Goal: Transaction & Acquisition: Purchase product/service

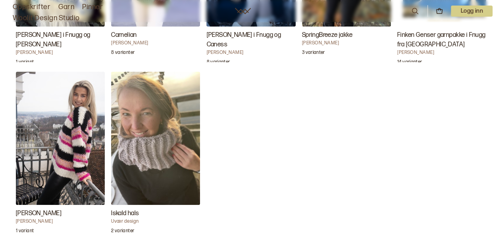
scroll to position [938, 0]
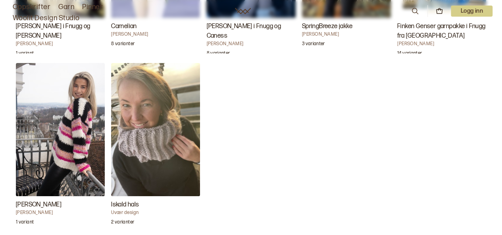
click at [42, 200] on h3 "[PERSON_NAME]" at bounding box center [60, 205] width 89 height 10
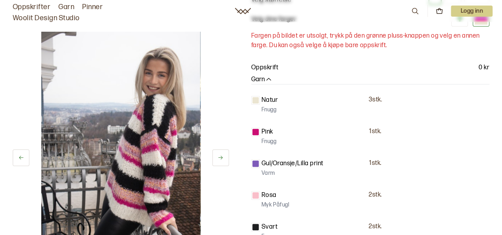
scroll to position [279, 0]
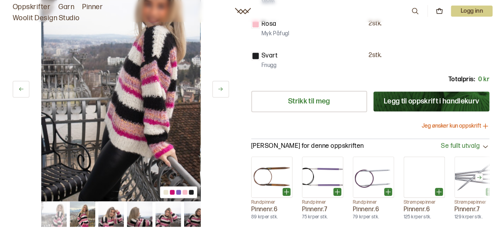
click at [163, 202] on img at bounding box center [168, 214] width 25 height 25
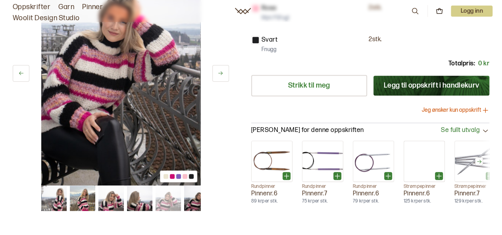
click at [196, 200] on img at bounding box center [196, 198] width 25 height 25
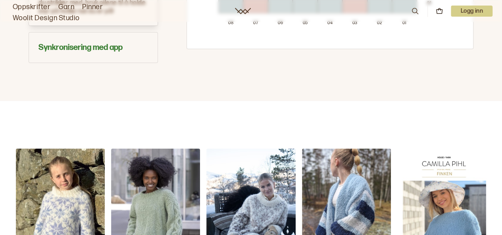
scroll to position [800, 0]
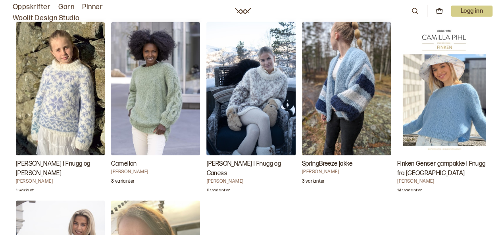
click at [252, 70] on img "Carly Genser i Fnugg og Caness" at bounding box center [250, 88] width 89 height 133
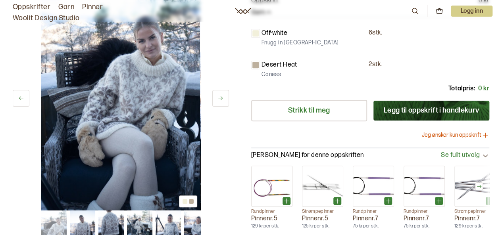
scroll to position [192, 0]
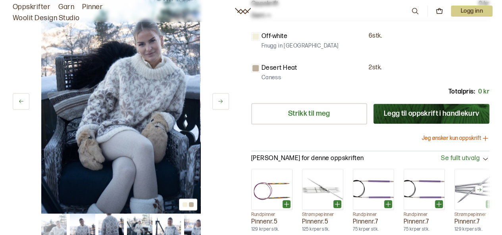
click at [223, 101] on button at bounding box center [220, 101] width 17 height 17
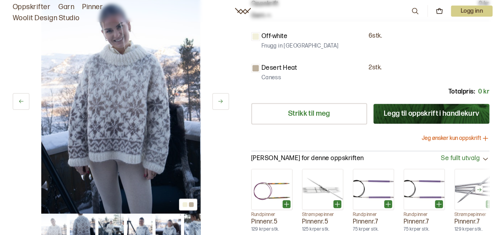
click at [223, 101] on icon at bounding box center [220, 101] width 6 height 6
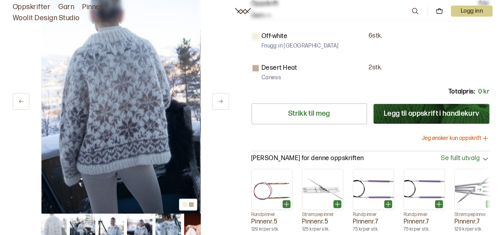
click at [223, 101] on icon at bounding box center [220, 101] width 6 height 6
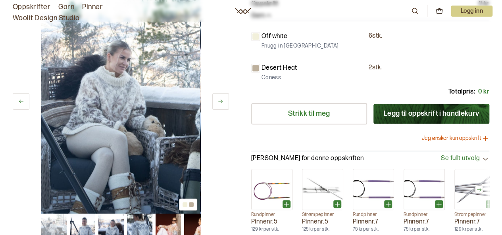
click at [223, 101] on icon at bounding box center [220, 101] width 6 height 6
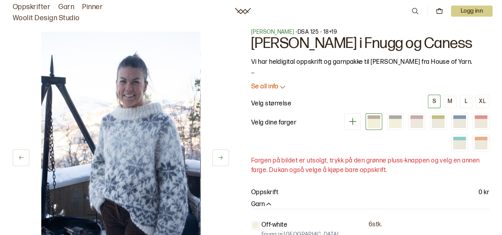
scroll to position [0, 0]
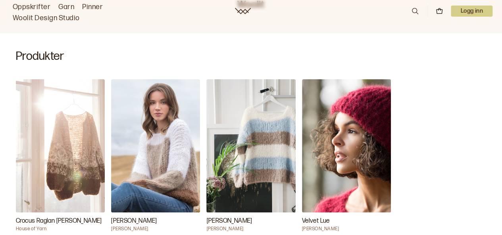
scroll to position [243, 0]
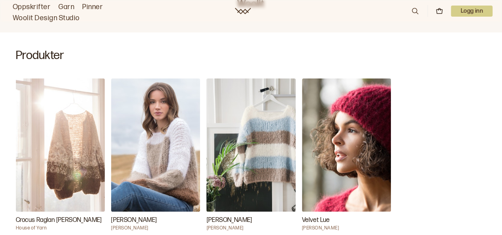
click at [168, 117] on img "Kari Genser" at bounding box center [155, 145] width 89 height 133
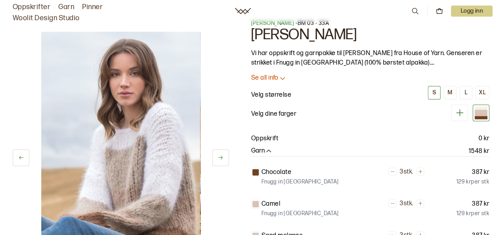
scroll to position [12, 0]
click at [480, 90] on div "XL" at bounding box center [482, 93] width 7 height 7
click at [481, 90] on div "XL" at bounding box center [482, 93] width 7 height 7
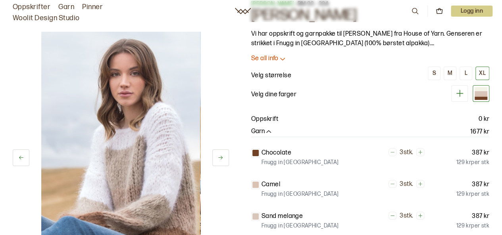
scroll to position [31, 0]
click at [477, 95] on div at bounding box center [481, 96] width 13 height 3
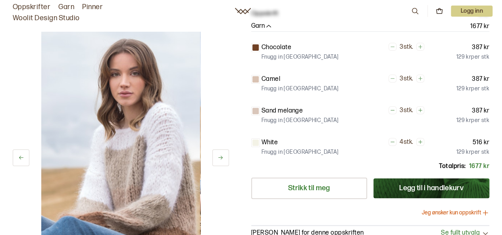
scroll to position [33, 0]
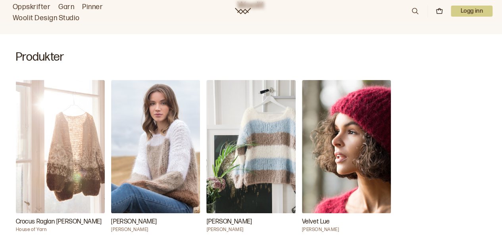
scroll to position [244, 0]
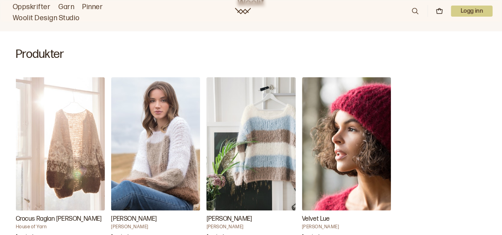
click at [264, 118] on img "Kari Genser" at bounding box center [250, 143] width 89 height 133
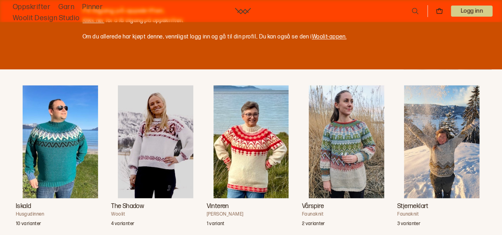
scroll to position [148, 0]
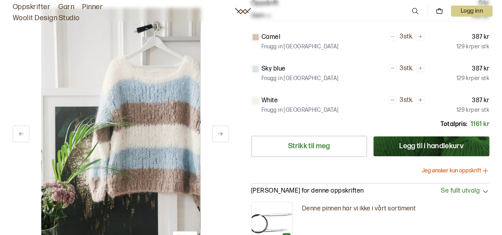
click at [438, 169] on button "Jeg ønsker kun oppskrift" at bounding box center [455, 171] width 67 height 8
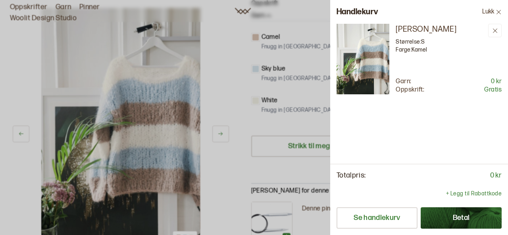
click at [498, 11] on icon at bounding box center [498, 12] width 4 height 4
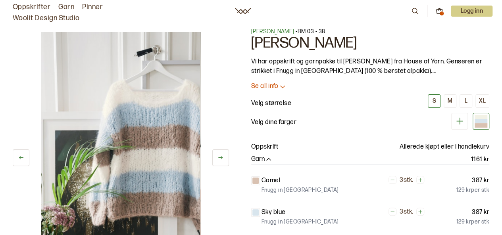
scroll to position [0, 0]
